Goal: Contribute content

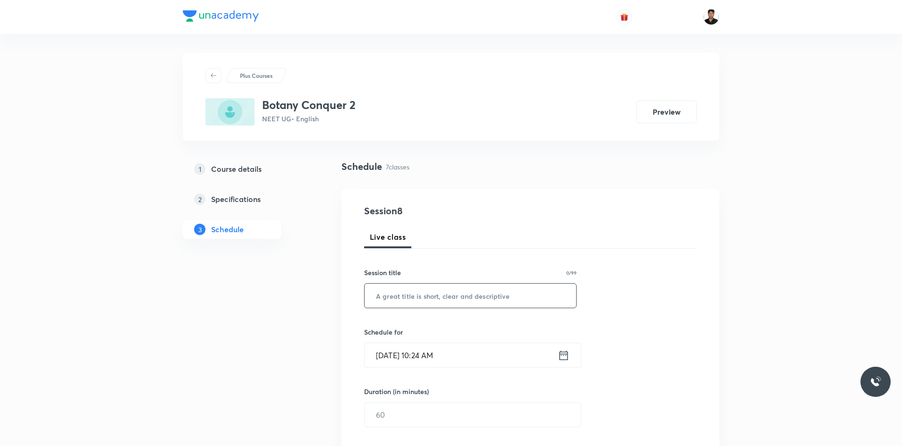
click at [468, 288] on input "text" at bounding box center [471, 296] width 212 height 24
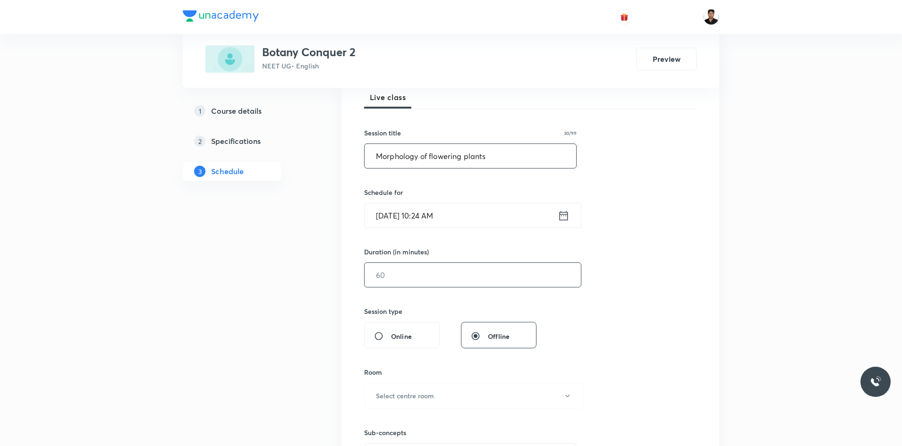
scroll to position [142, 0]
type input "Morphology of flowering plants"
click at [564, 218] on icon at bounding box center [564, 213] width 12 height 13
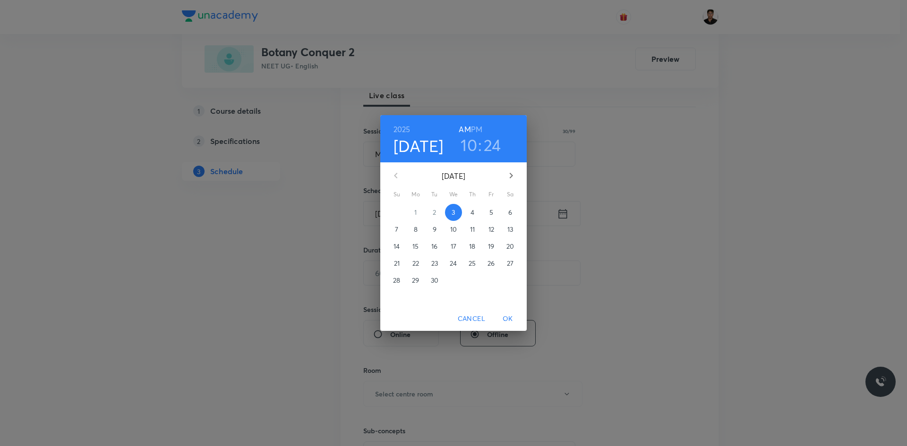
click at [488, 144] on h3 "24" at bounding box center [492, 145] width 17 height 20
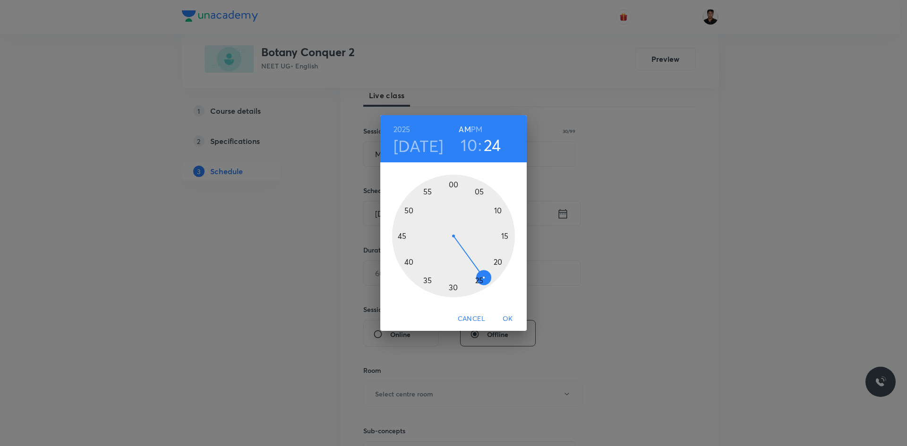
click at [452, 290] on div at bounding box center [453, 236] width 123 height 123
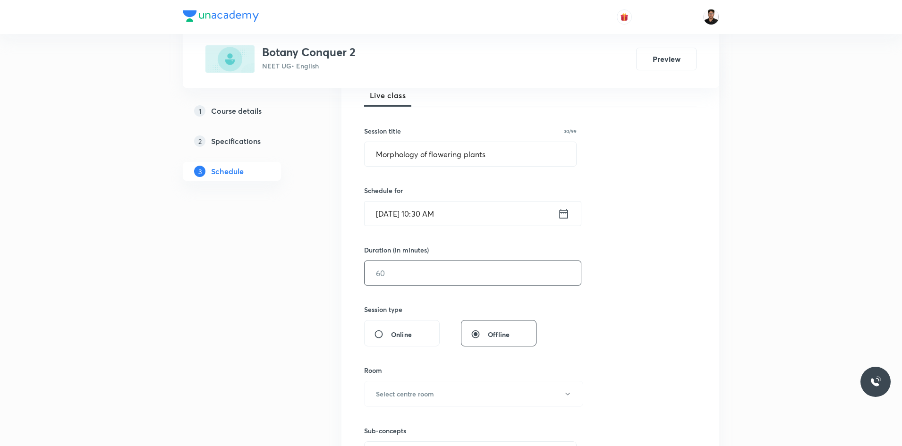
click at [394, 274] on input "text" at bounding box center [473, 273] width 216 height 24
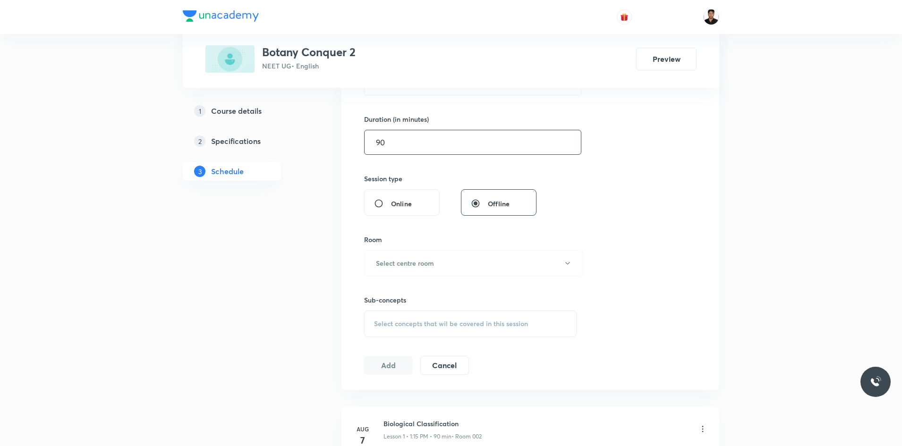
scroll to position [283, 0]
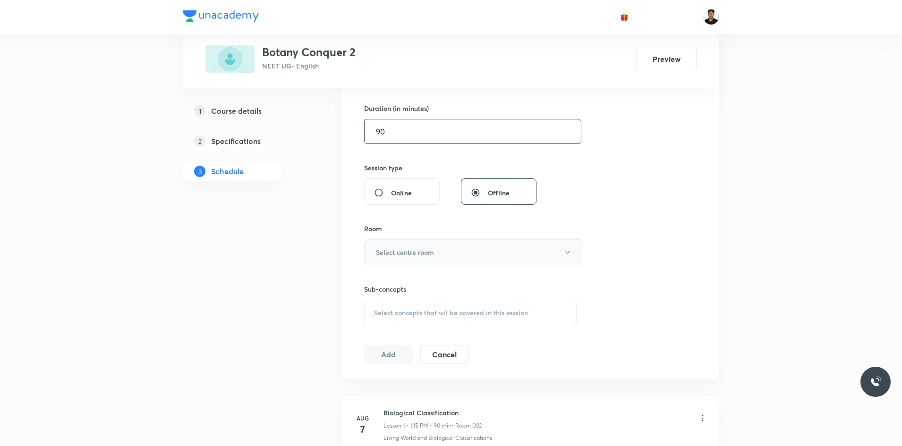
type input "90"
click at [390, 252] on h6 "Select centre room" at bounding box center [405, 253] width 58 height 10
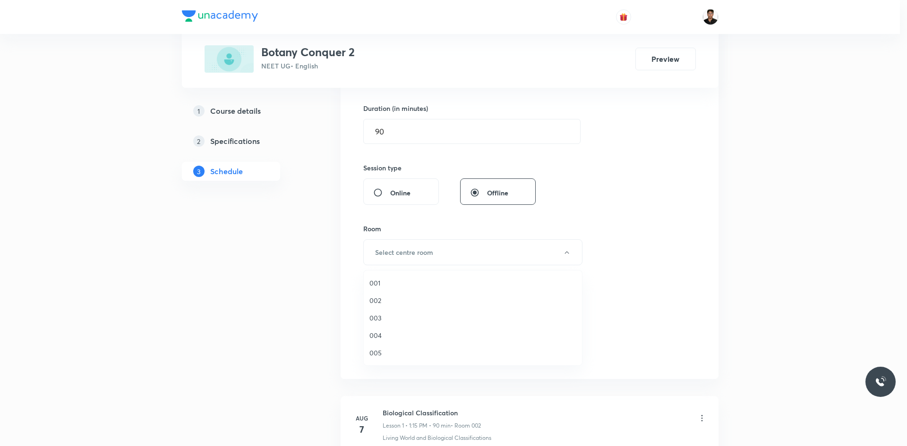
click at [377, 282] on span "001" at bounding box center [472, 283] width 207 height 10
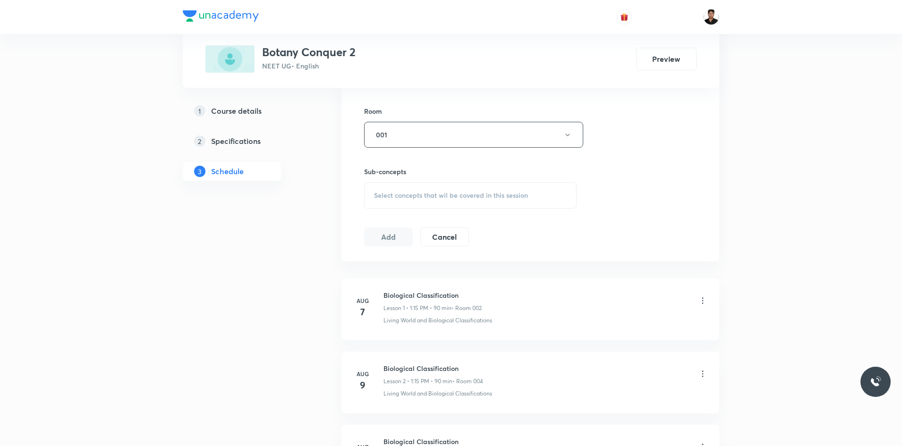
scroll to position [425, 0]
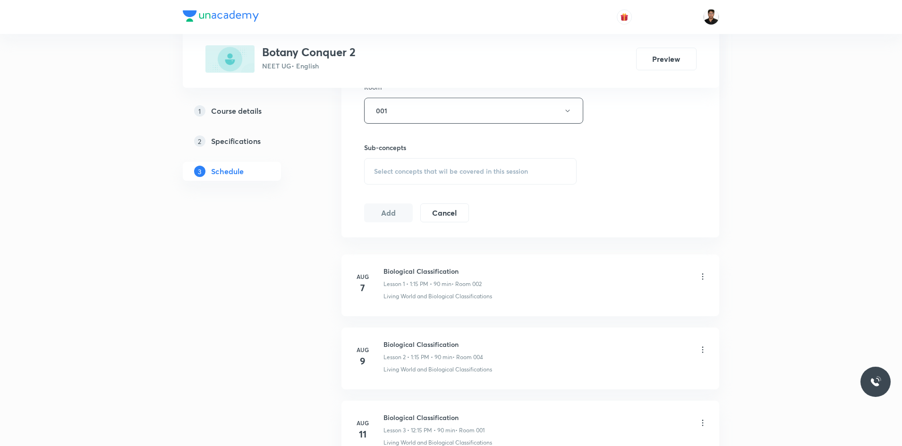
click at [428, 175] on span "Select concepts that wil be covered in this session" at bounding box center [451, 172] width 154 height 8
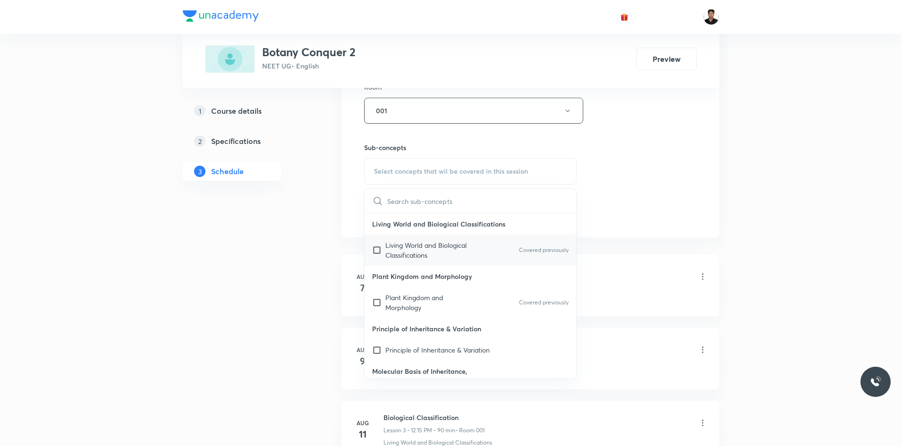
click at [375, 251] on input "checkbox" at bounding box center [378, 250] width 13 height 20
checkbox input "true"
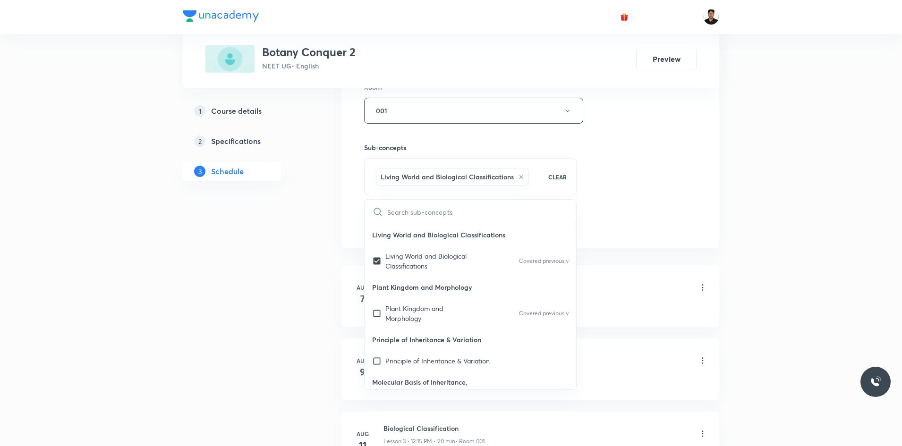
click at [685, 194] on div "Session 8 Live class Session title 30/99 Morphology of flowering plants ​ Sched…" at bounding box center [530, 6] width 333 height 454
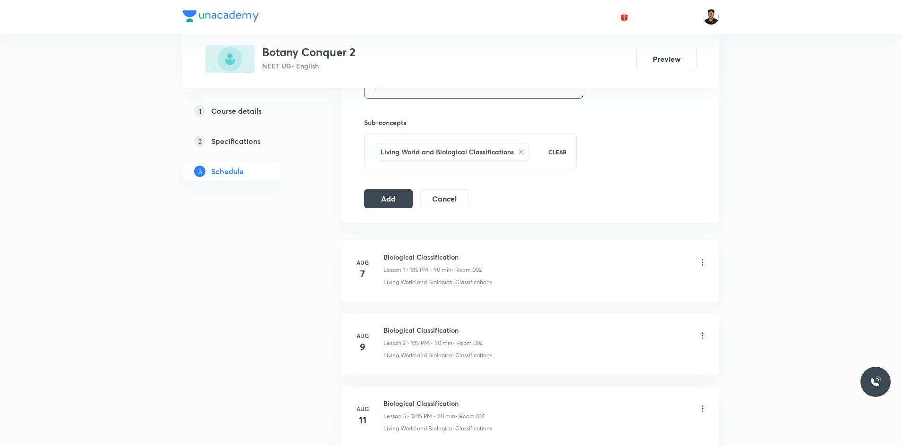
scroll to position [472, 0]
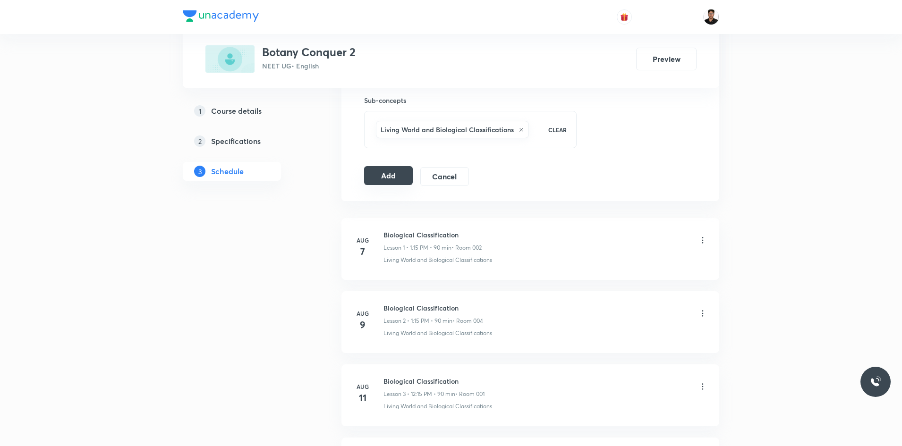
click at [388, 178] on button "Add" at bounding box center [388, 175] width 49 height 19
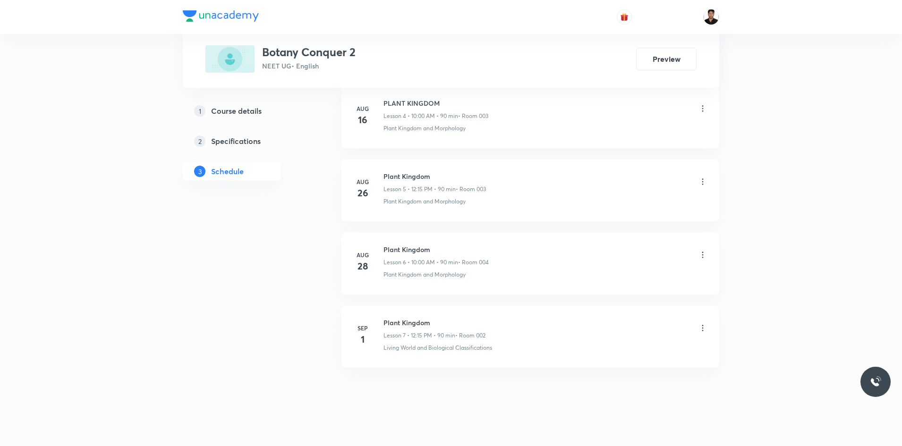
scroll to position [834, 0]
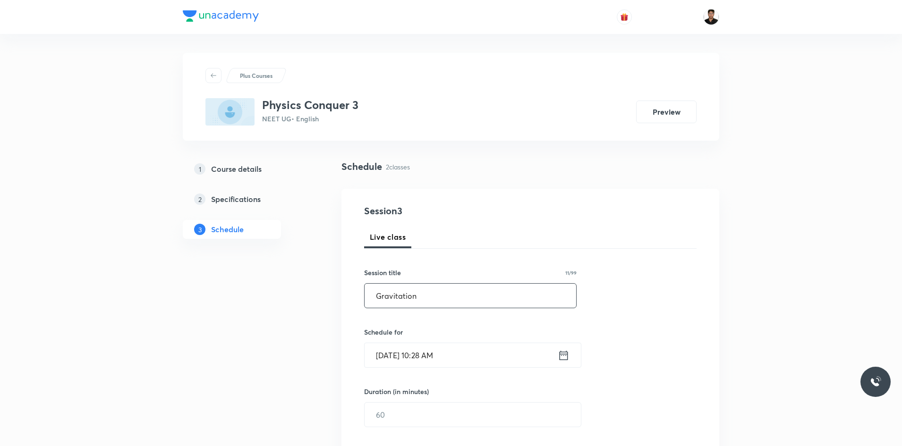
type input "Gravitation"
click at [564, 353] on icon at bounding box center [564, 355] width 12 height 13
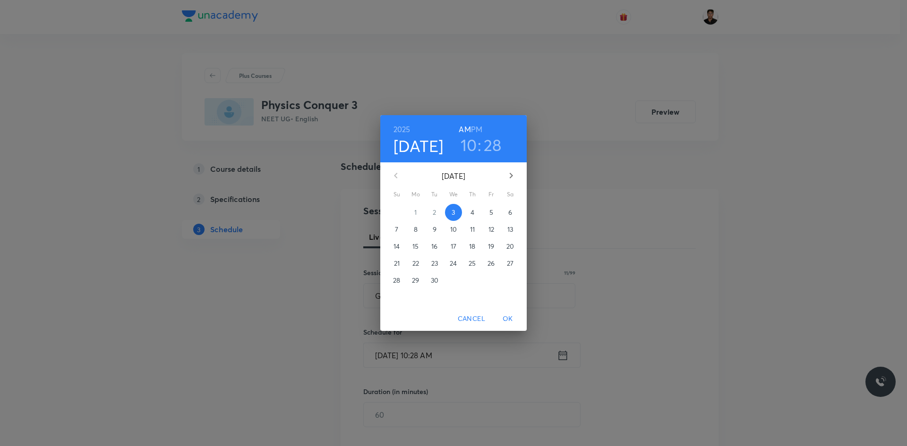
click at [471, 147] on h3 "10" at bounding box center [469, 145] width 17 height 20
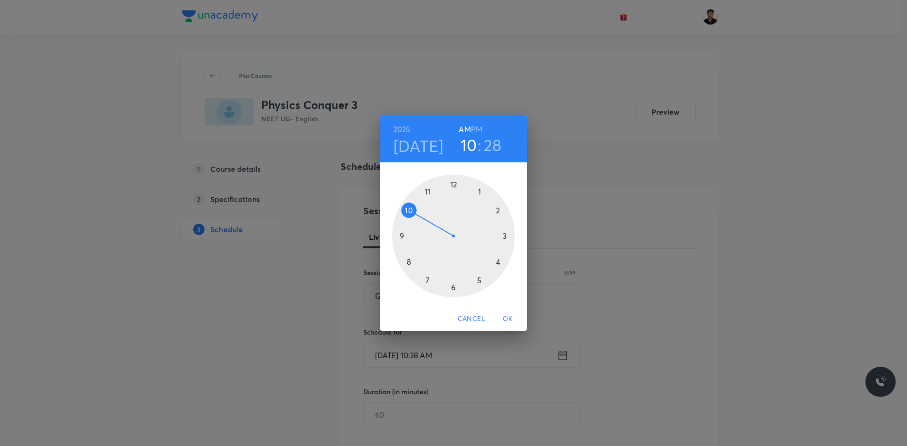
click at [456, 289] on div at bounding box center [453, 236] width 123 height 123
click at [467, 145] on h3 "06" at bounding box center [469, 145] width 20 height 20
click at [410, 209] on div at bounding box center [453, 236] width 123 height 123
click at [447, 287] on div at bounding box center [453, 236] width 123 height 123
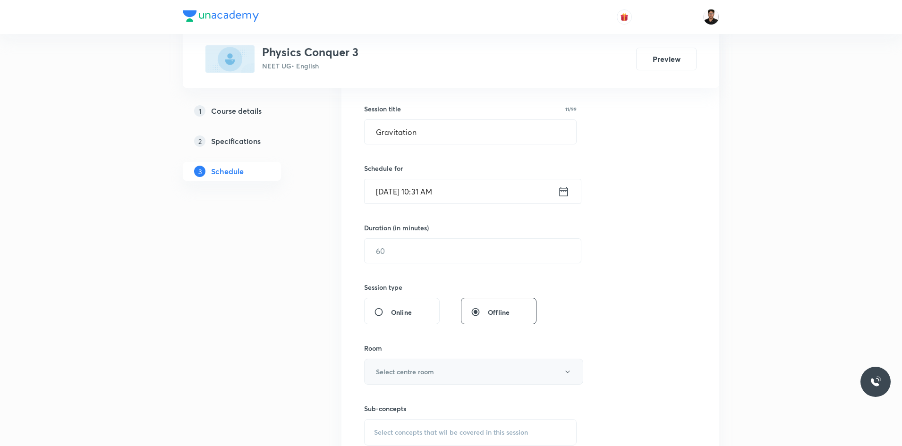
scroll to position [189, 0]
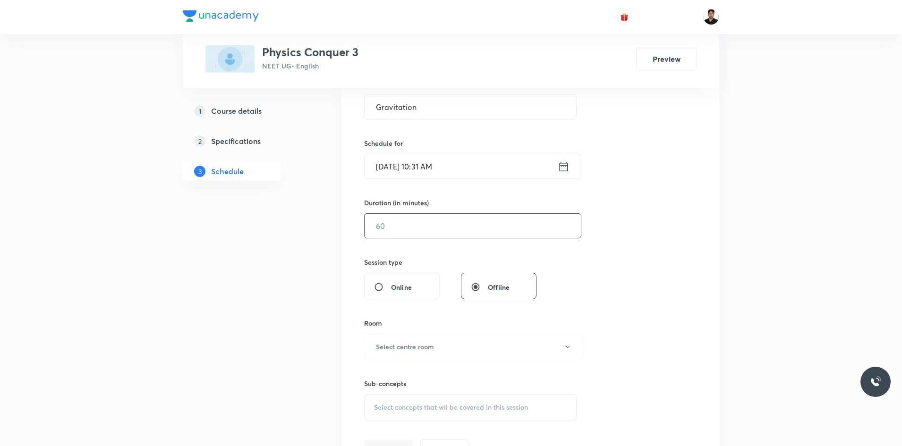
click at [428, 227] on input "text" at bounding box center [473, 226] width 216 height 24
type input "90"
click at [437, 348] on button "Select centre room" at bounding box center [473, 347] width 219 height 26
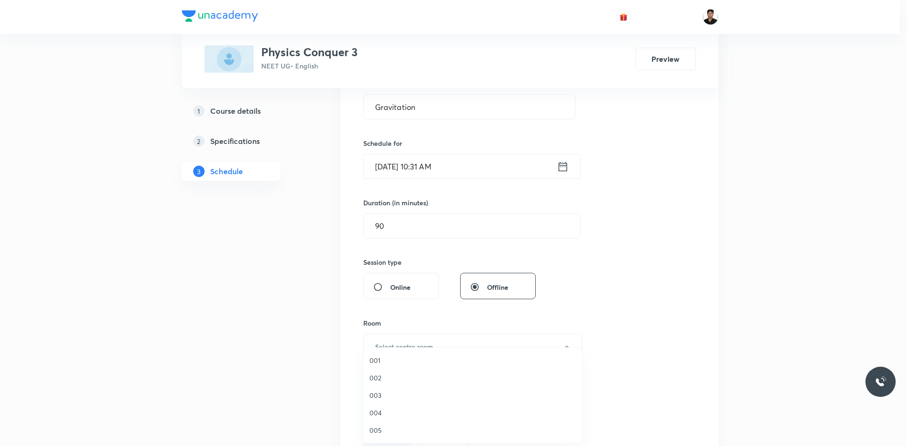
click at [378, 396] on span "003" at bounding box center [472, 396] width 207 height 10
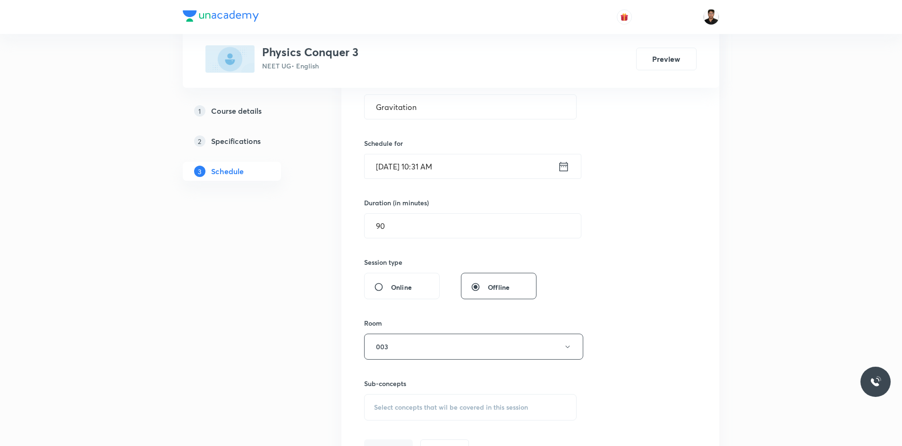
click at [595, 312] on div "Session 3 Live class Session title 11/99 Gravitation ​ Schedule for [DATE] 10:3…" at bounding box center [530, 237] width 333 height 444
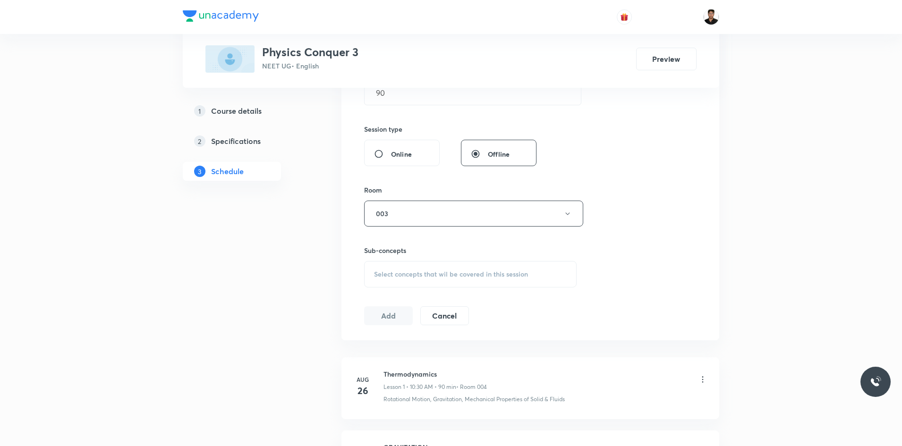
scroll to position [331, 0]
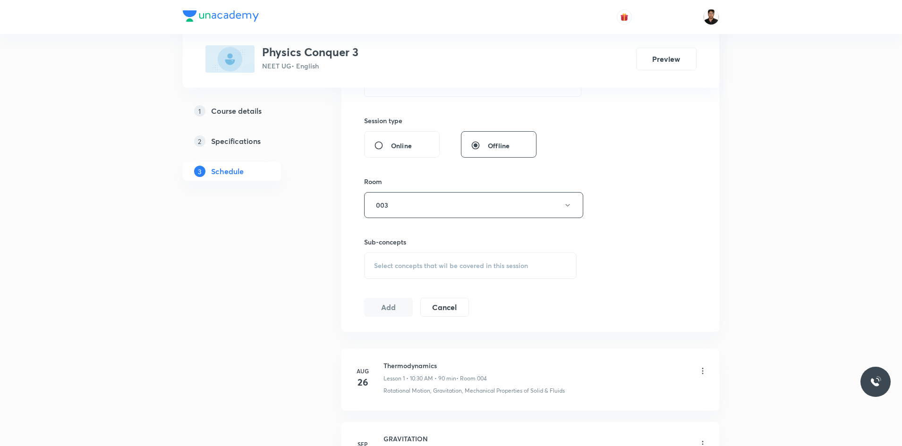
click at [405, 261] on div "Select concepts that wil be covered in this session" at bounding box center [470, 266] width 213 height 26
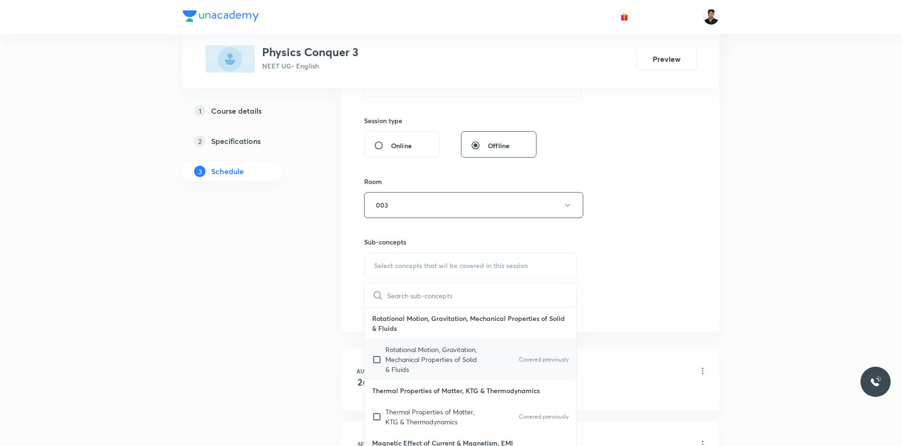
click at [378, 363] on input "checkbox" at bounding box center [378, 360] width 13 height 30
checkbox input "true"
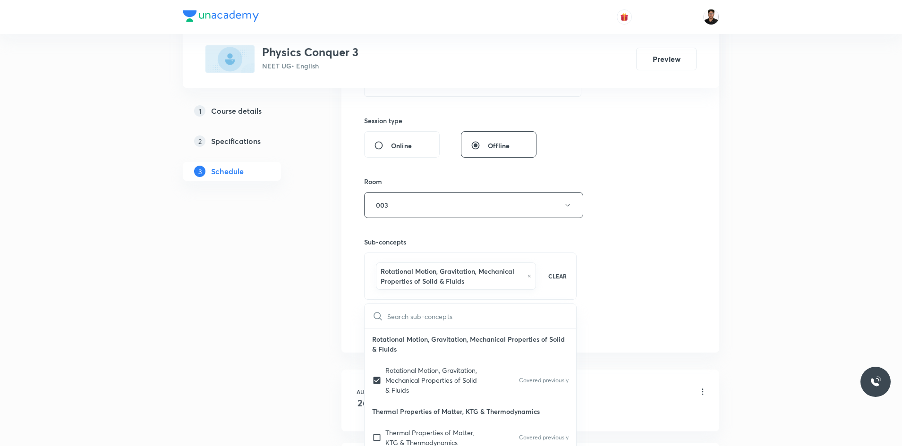
click at [620, 314] on div "Session 3 Live class Session title 11/99 Gravitation ​ Schedule for [DATE] 10:3…" at bounding box center [530, 105] width 333 height 464
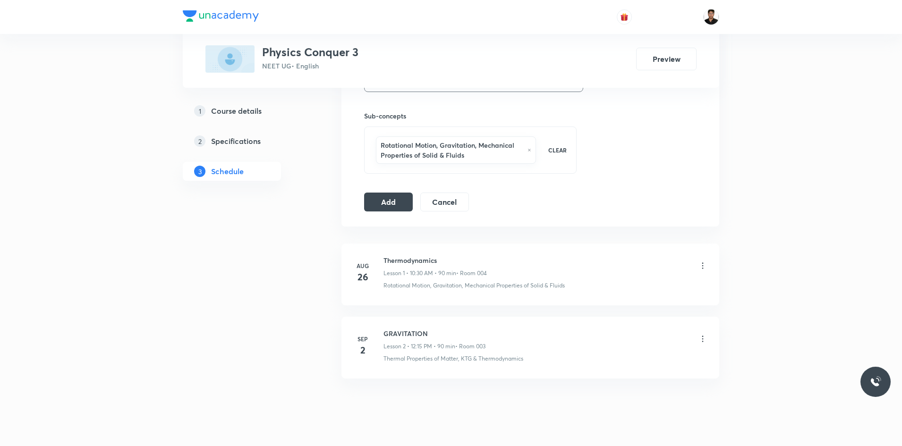
scroll to position [478, 0]
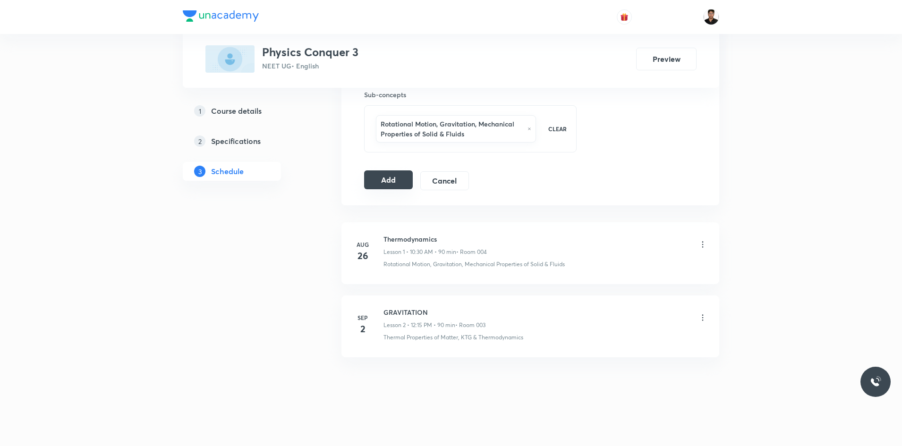
click at [393, 179] on button "Add" at bounding box center [388, 180] width 49 height 19
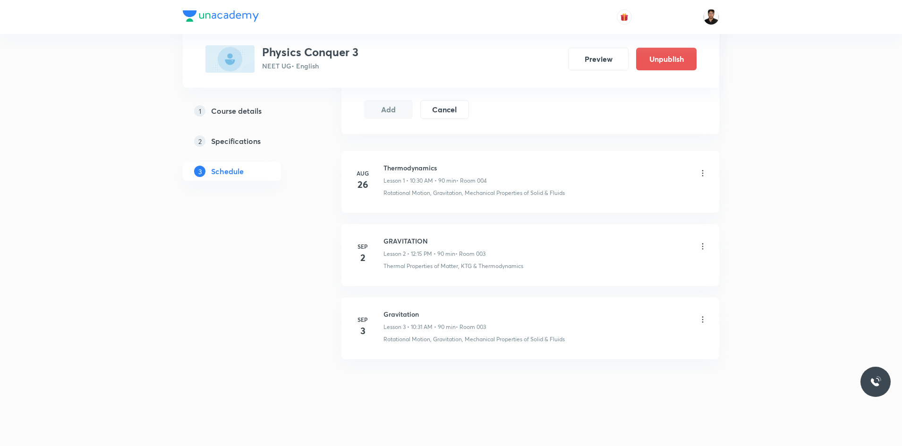
scroll to position [531, 0]
